Goal: Task Accomplishment & Management: Use online tool/utility

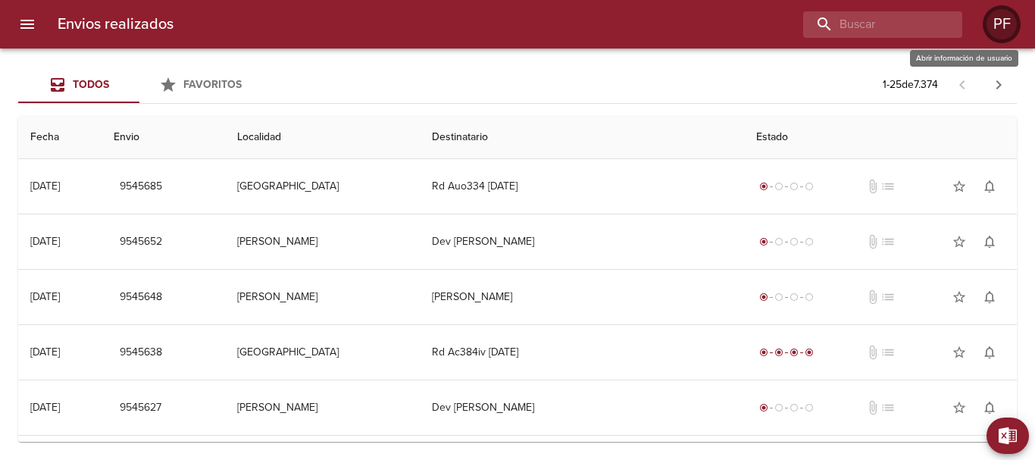
click at [999, 28] on div "PF" at bounding box center [1001, 24] width 30 height 30
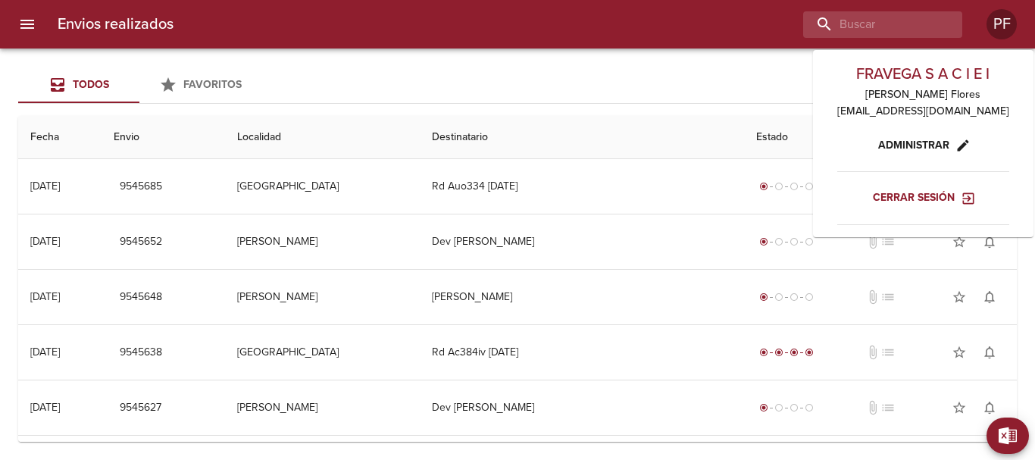
click at [920, 213] on div "FRAVEGA S A C I E I [PERSON_NAME] [EMAIL_ADDRESS][DOMAIN_NAME] Administrar Cerr…" at bounding box center [923, 143] width 220 height 187
click at [917, 196] on span "Cerrar sesión" at bounding box center [923, 198] width 100 height 19
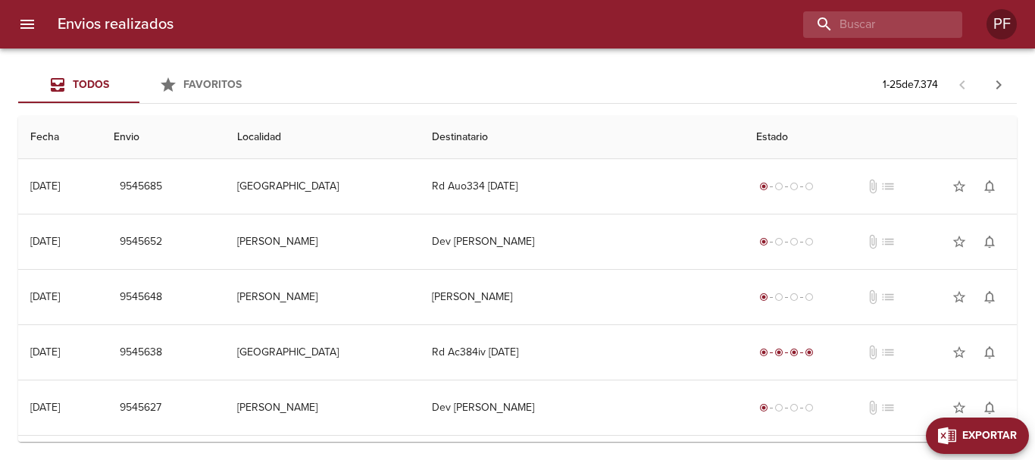
click at [1007, 434] on span "Exportar" at bounding box center [989, 436] width 55 height 19
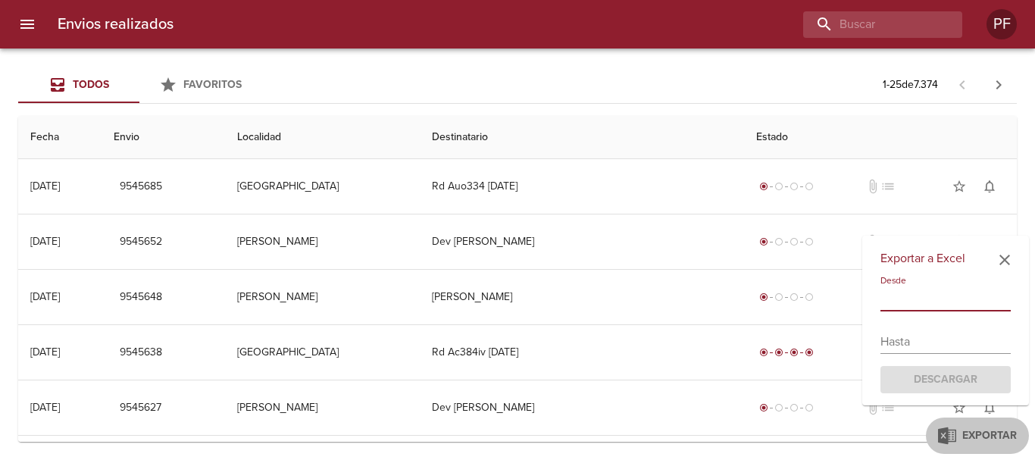
click at [907, 295] on input "text" at bounding box center [945, 299] width 130 height 24
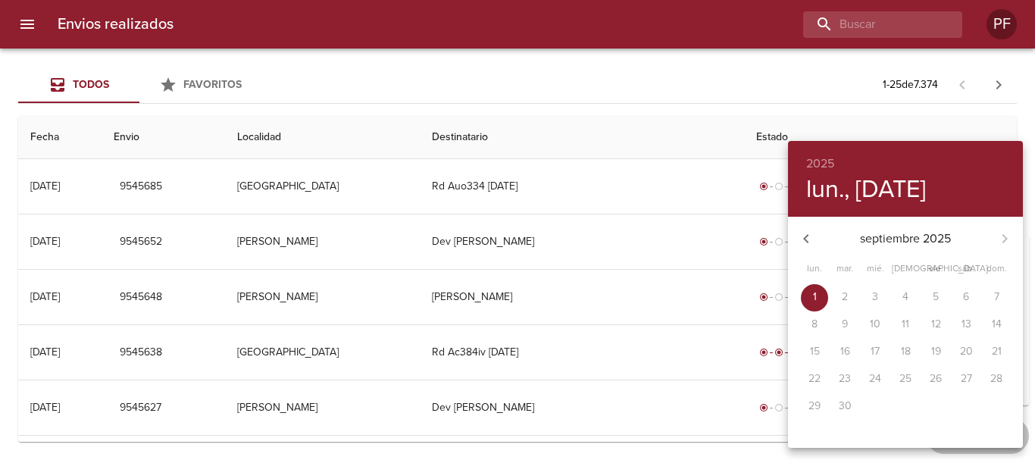
click at [804, 242] on icon "button" at bounding box center [806, 239] width 18 height 18
click at [814, 349] on p "11" at bounding box center [815, 351] width 8 height 15
type input "11/08/2025"
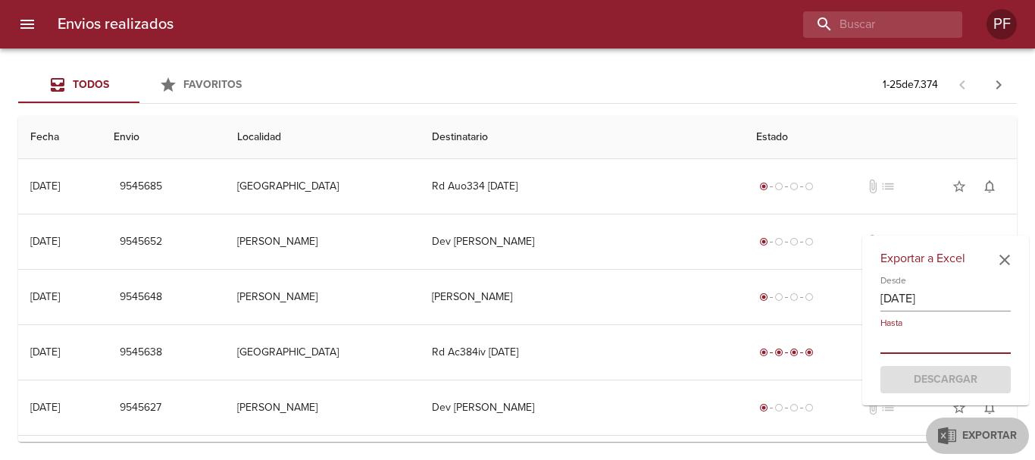
click at [948, 340] on input "text" at bounding box center [945, 342] width 130 height 24
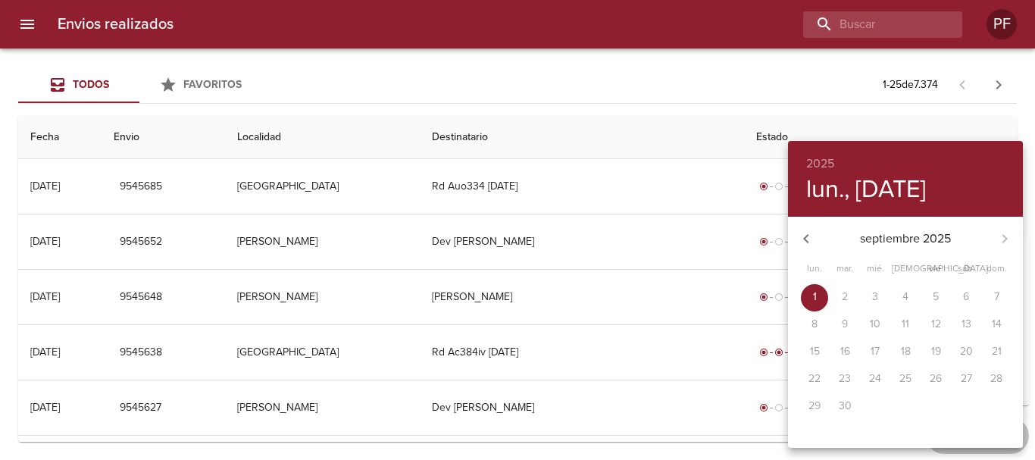
click at [847, 401] on div "30" at bounding box center [845, 406] width 30 height 27
click at [819, 239] on button "button" at bounding box center [806, 238] width 36 height 36
click at [1005, 413] on span "31" at bounding box center [996, 405] width 27 height 15
type input "31/08/2025"
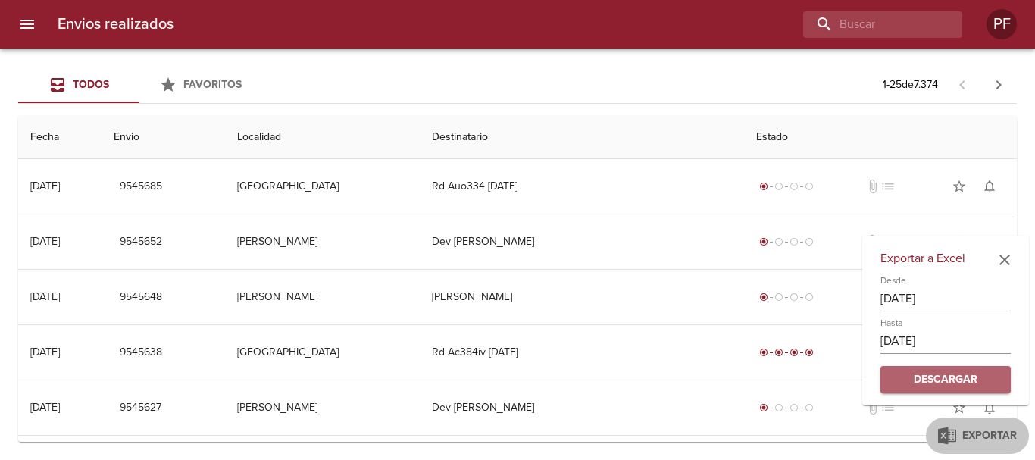
click at [964, 383] on span "Descargar" at bounding box center [945, 379] width 106 height 19
